Goal: Entertainment & Leisure: Consume media (video, audio)

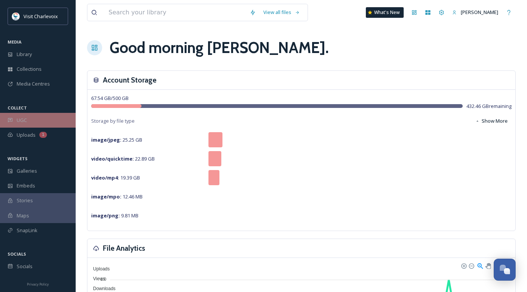
click at [27, 115] on div "UGC" at bounding box center [38, 120] width 76 height 15
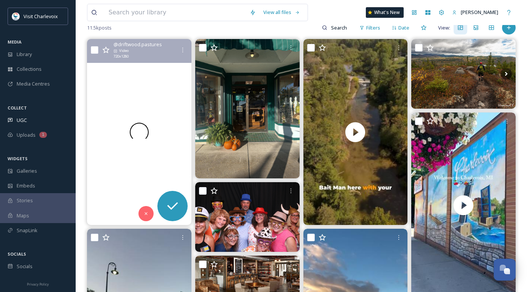
scroll to position [87, 0]
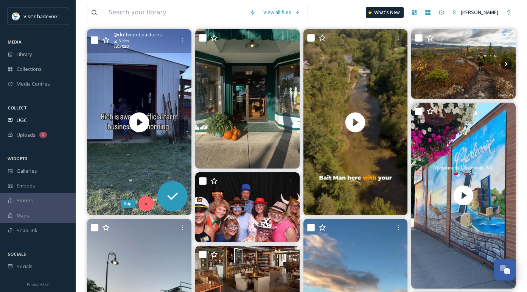
click at [147, 202] on icon at bounding box center [145, 203] width 5 height 5
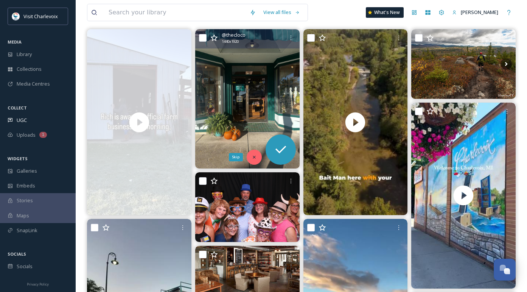
click at [255, 156] on icon at bounding box center [254, 156] width 5 height 5
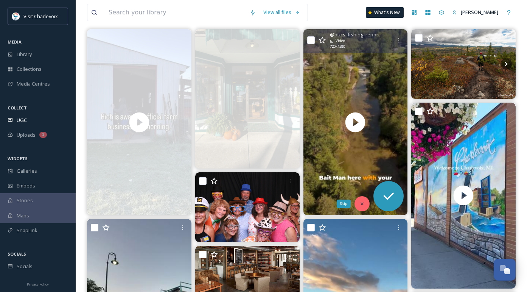
click at [362, 204] on icon at bounding box center [362, 203] width 3 height 3
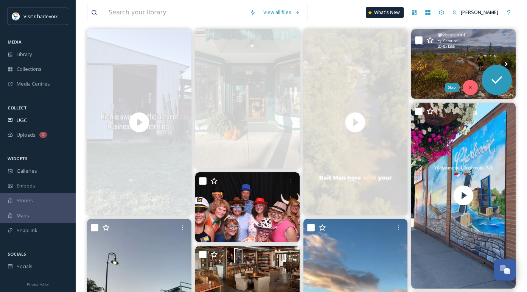
click at [473, 87] on div "Skip" at bounding box center [470, 87] width 15 height 15
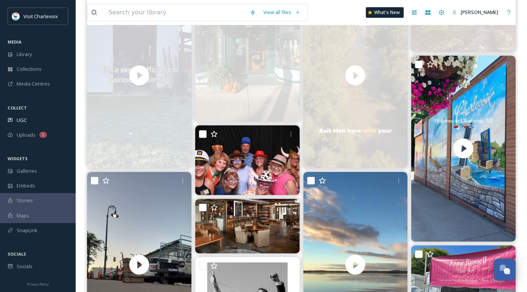
scroll to position [190, 0]
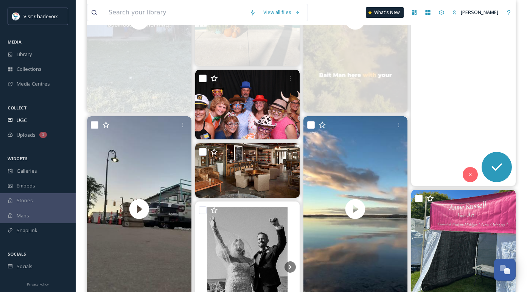
click at [471, 164] on video "Charlevoix, you’ve been good to us this summer! We’re so thankful to have a hom…" at bounding box center [463, 93] width 104 height 186
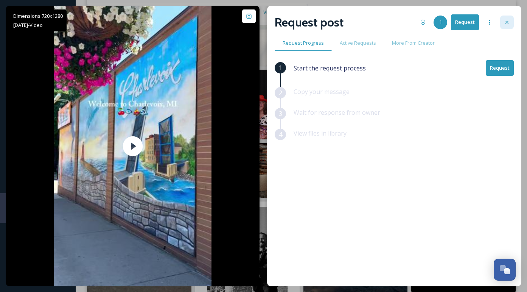
click at [506, 22] on icon at bounding box center [507, 22] width 6 height 6
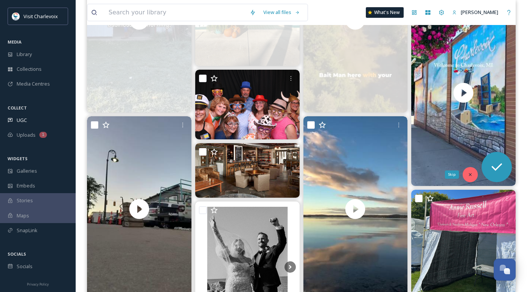
click at [471, 177] on div "Skip" at bounding box center [470, 174] width 15 height 15
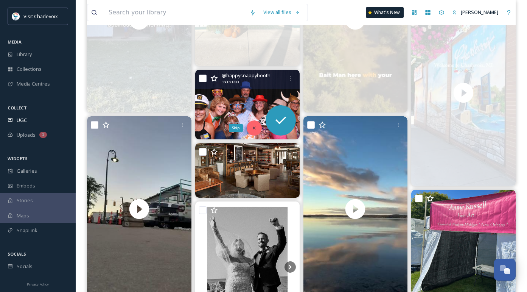
click at [252, 131] on icon at bounding box center [254, 127] width 5 height 5
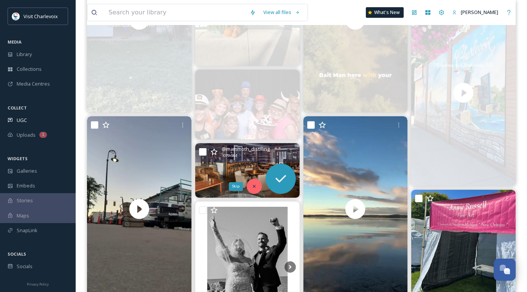
click at [253, 189] on icon at bounding box center [254, 185] width 5 height 5
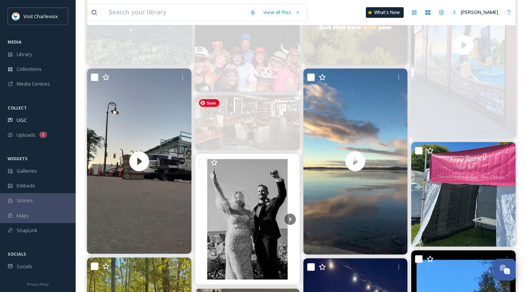
scroll to position [256, 0]
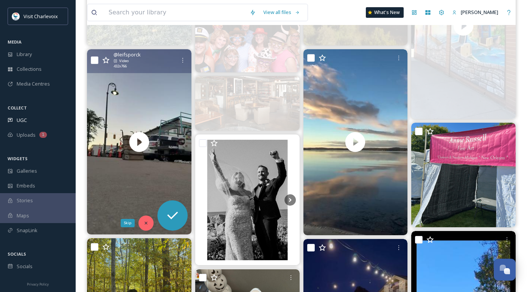
click at [145, 223] on icon at bounding box center [145, 222] width 5 height 5
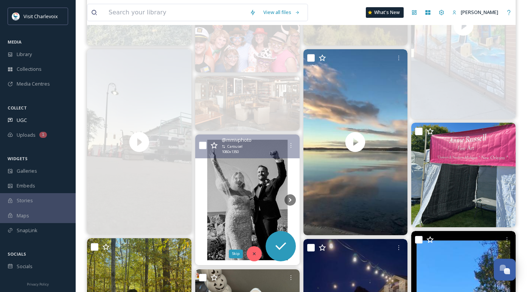
click at [254, 253] on icon at bounding box center [254, 253] width 5 height 5
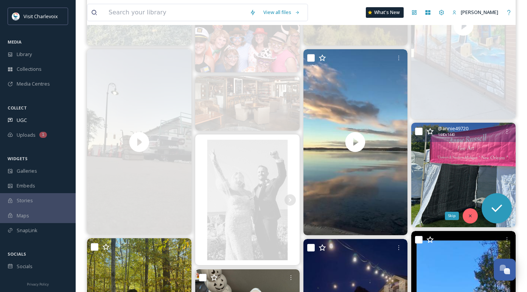
click at [471, 216] on icon at bounding box center [470, 215] width 5 height 5
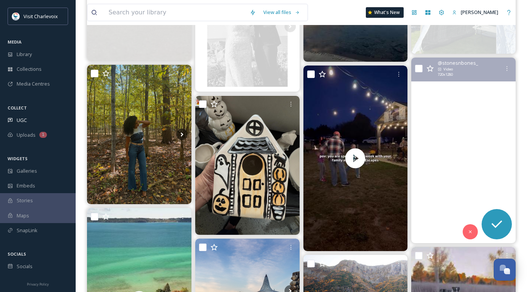
scroll to position [433, 0]
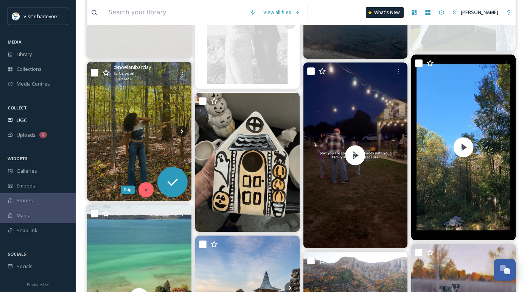
click at [144, 186] on div "Skip" at bounding box center [145, 189] width 15 height 15
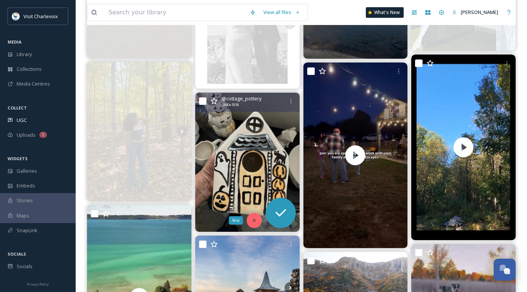
click at [255, 217] on div "Skip" at bounding box center [254, 220] width 15 height 15
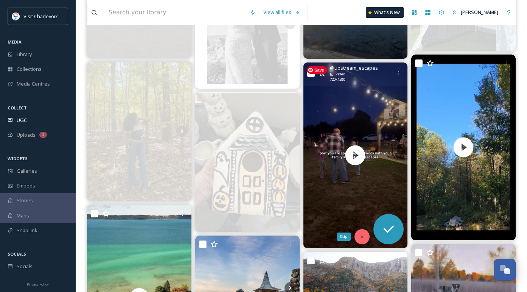
click at [362, 235] on icon at bounding box center [361, 236] width 5 height 5
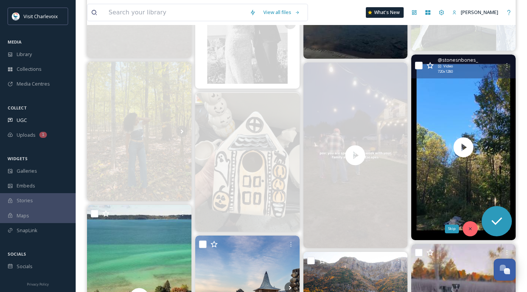
click at [471, 231] on icon at bounding box center [470, 228] width 5 height 5
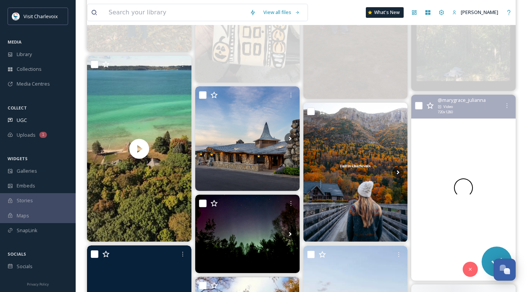
scroll to position [586, 0]
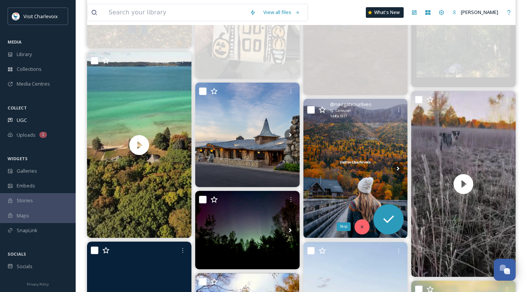
click at [364, 228] on icon at bounding box center [361, 226] width 5 height 5
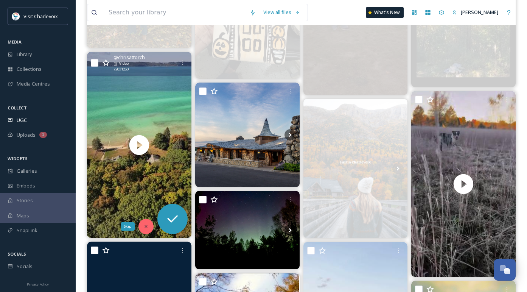
click at [143, 226] on icon at bounding box center [145, 226] width 5 height 5
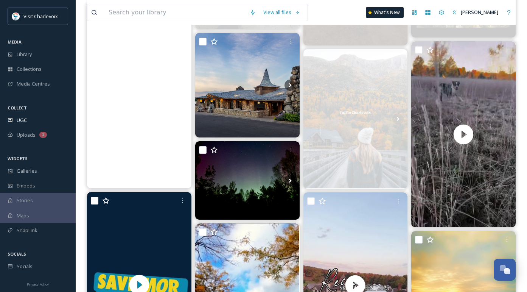
scroll to position [643, 0]
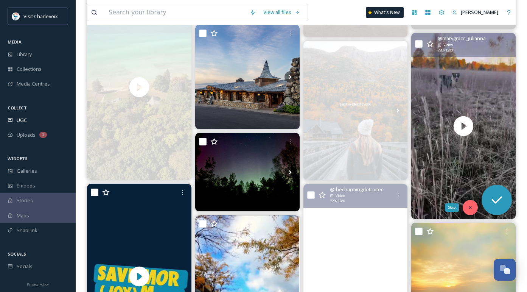
click at [471, 207] on icon at bounding box center [470, 207] width 5 height 5
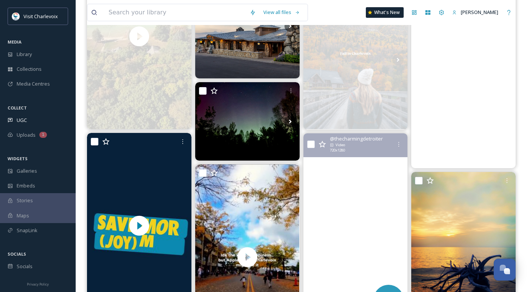
scroll to position [760, 0]
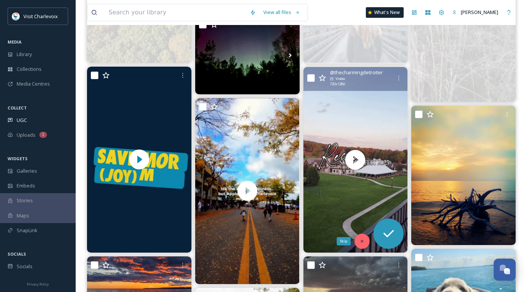
click at [364, 242] on icon at bounding box center [361, 240] width 5 height 5
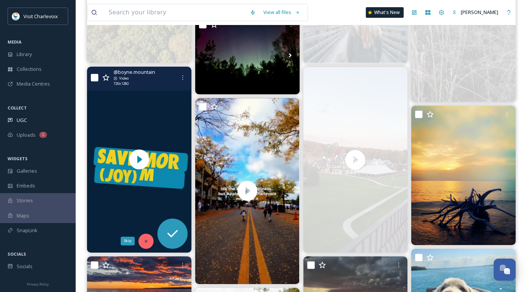
click at [149, 242] on div "Skip" at bounding box center [145, 240] width 15 height 15
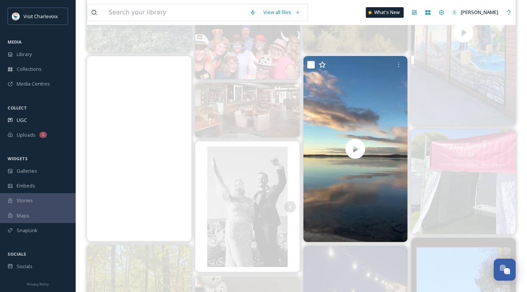
scroll to position [263, 0]
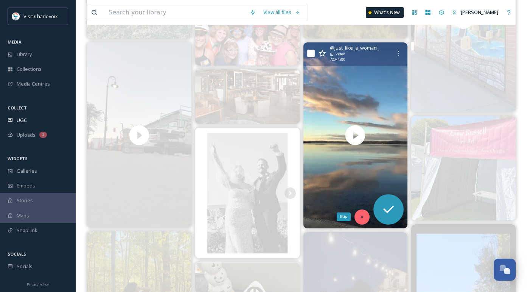
click at [364, 218] on icon at bounding box center [361, 216] width 5 height 5
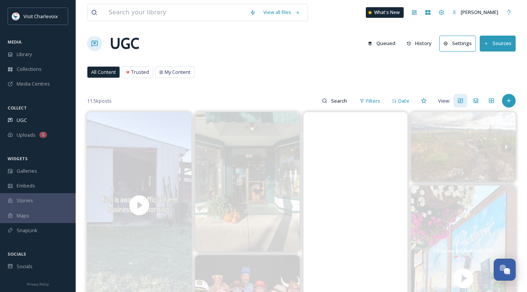
scroll to position [0, 0]
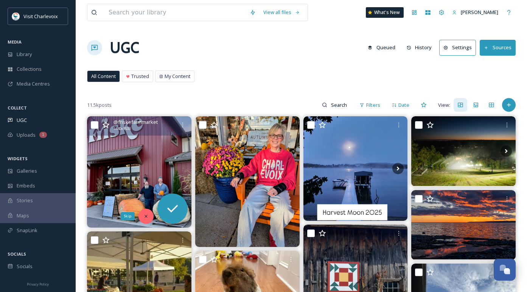
click at [145, 215] on icon at bounding box center [146, 215] width 3 height 3
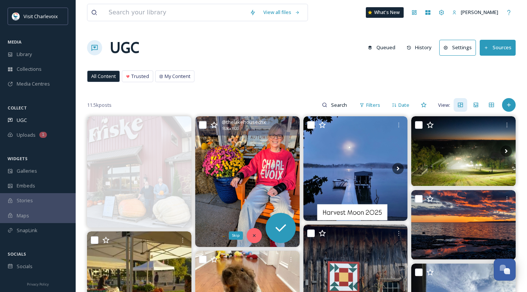
click at [253, 233] on icon at bounding box center [254, 235] width 5 height 5
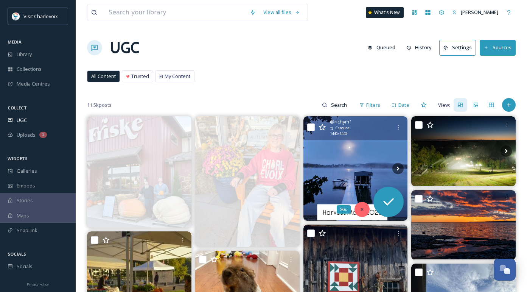
click at [362, 208] on icon at bounding box center [361, 209] width 5 height 5
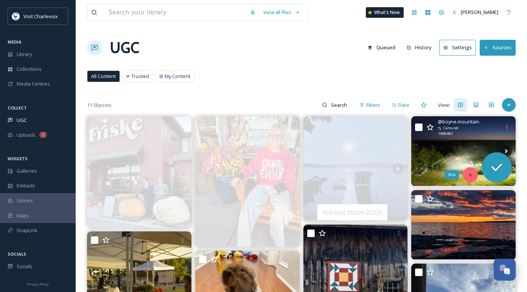
click at [472, 176] on icon at bounding box center [470, 174] width 5 height 5
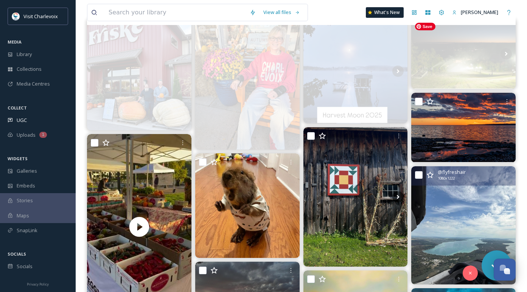
scroll to position [101, 0]
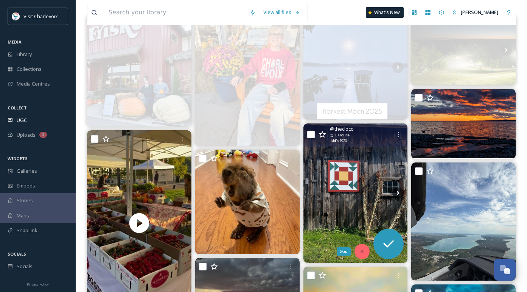
click at [360, 251] on icon at bounding box center [361, 251] width 5 height 5
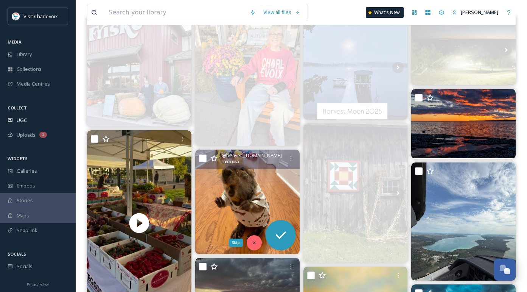
click at [256, 243] on icon at bounding box center [254, 242] width 5 height 5
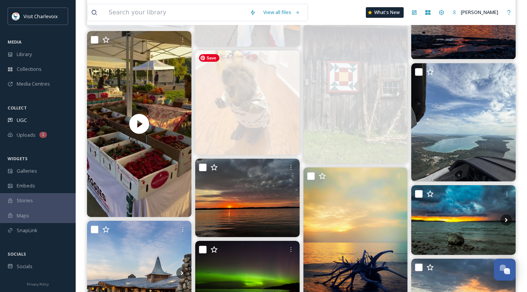
scroll to position [206, 0]
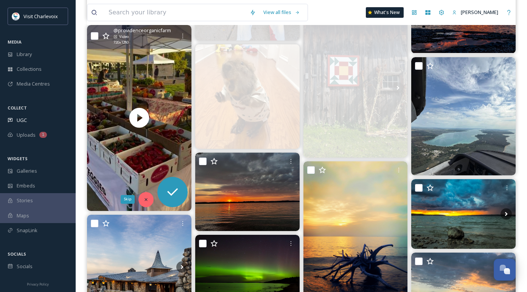
click at [144, 199] on icon at bounding box center [145, 199] width 5 height 5
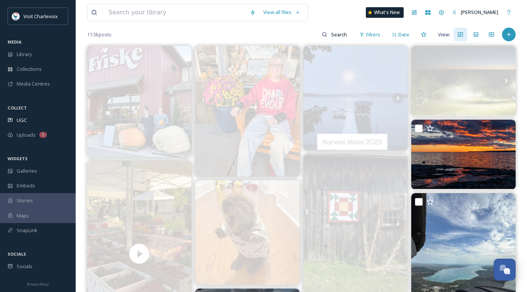
scroll to position [0, 0]
